Goal: Task Accomplishment & Management: Complete application form

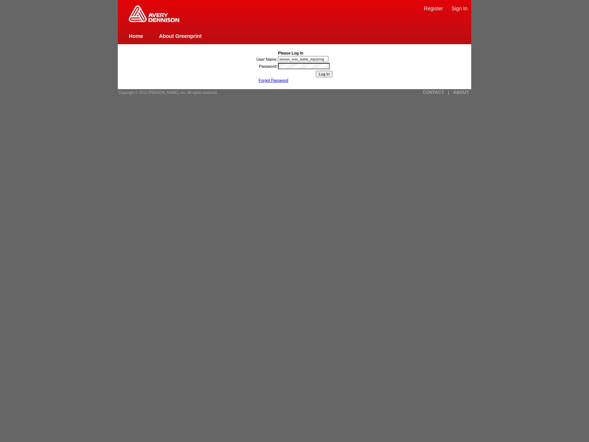
type input "nessus_was_name_mprjrrug"
click at [324, 74] on input "Log In" at bounding box center [324, 74] width 17 height 7
click at [166, 92] on span "Copyright © 2012 [PERSON_NAME], Inc. All rights reserved." at bounding box center [168, 93] width 99 height 4
click at [273, 80] on link "Forgot Password" at bounding box center [274, 80] width 30 height 4
type input "nessus_was_name_xjreywlmwas_ccnbodq2bfhgjaVasCript:/*-/*`/*`/*'/*"/**/(/* */oNc…"
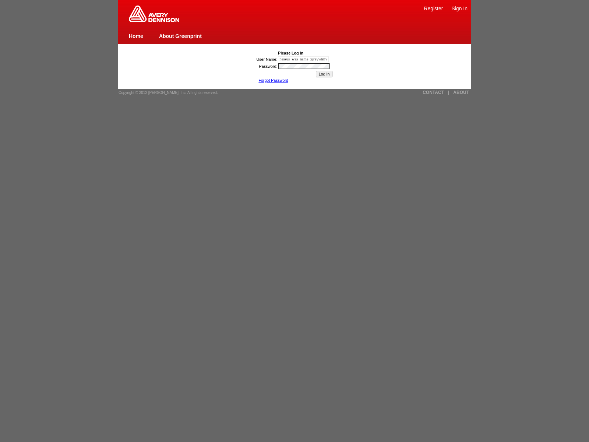
scroll to position [0, 507]
click at [433, 8] on link "Register" at bounding box center [433, 9] width 19 height 6
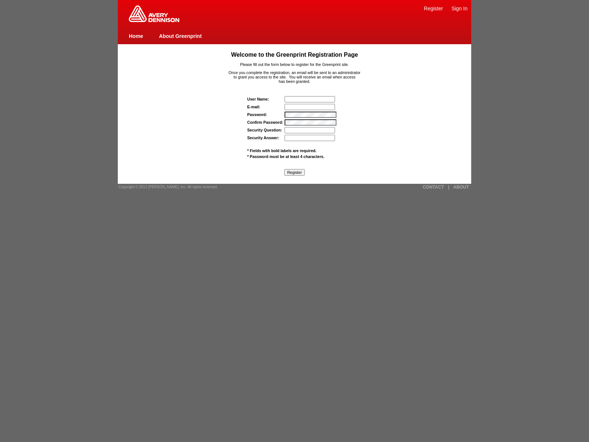
click at [310, 130] on input "Security Question:" at bounding box center [310, 130] width 50 height 6
click at [310, 138] on input "Security Answer:" at bounding box center [310, 138] width 50 height 6
